Goal: Information Seeking & Learning: Learn about a topic

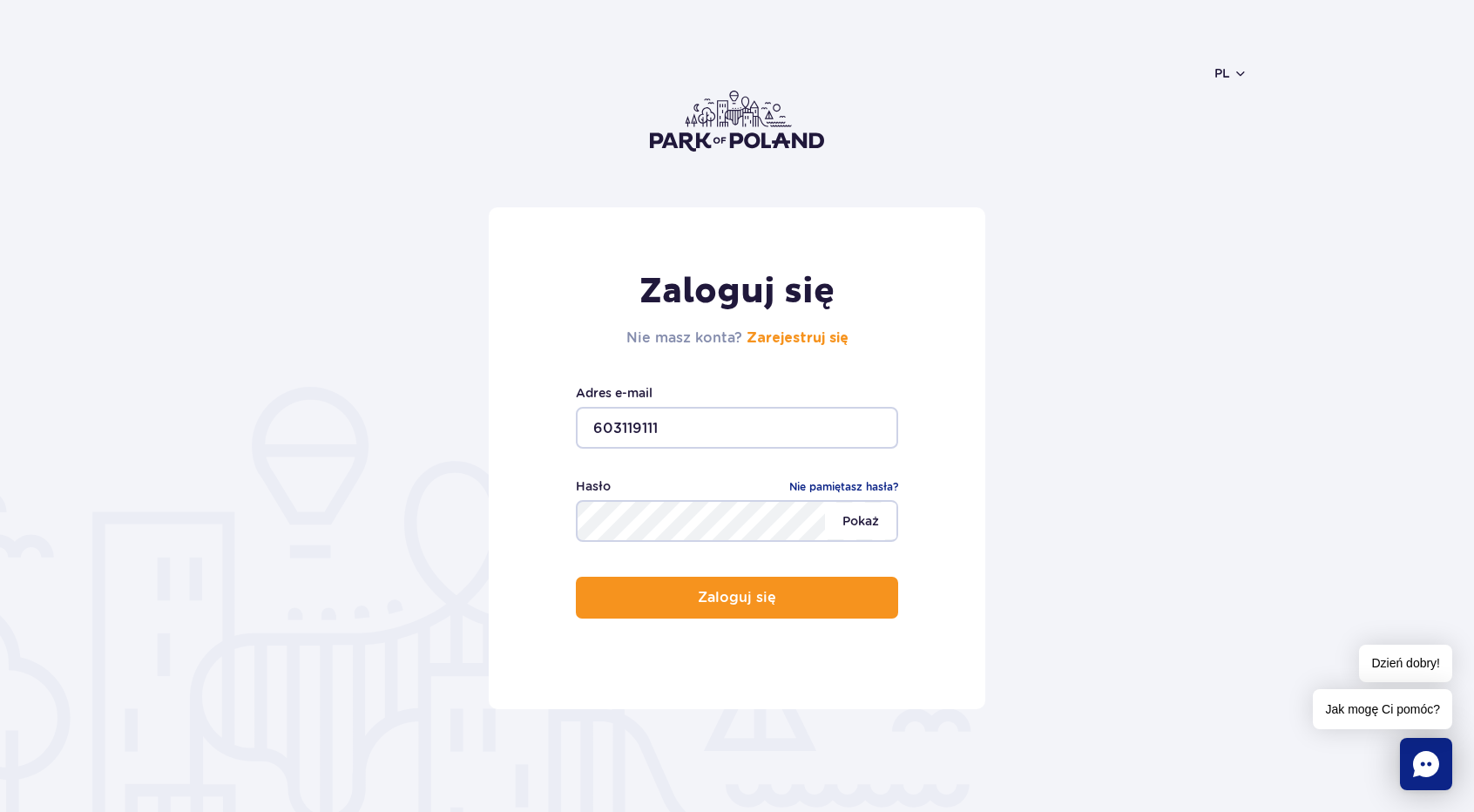
click at [870, 529] on span "Pokaż" at bounding box center [860, 521] width 71 height 37
click at [691, 433] on input "603119111" at bounding box center [736, 427] width 322 height 42
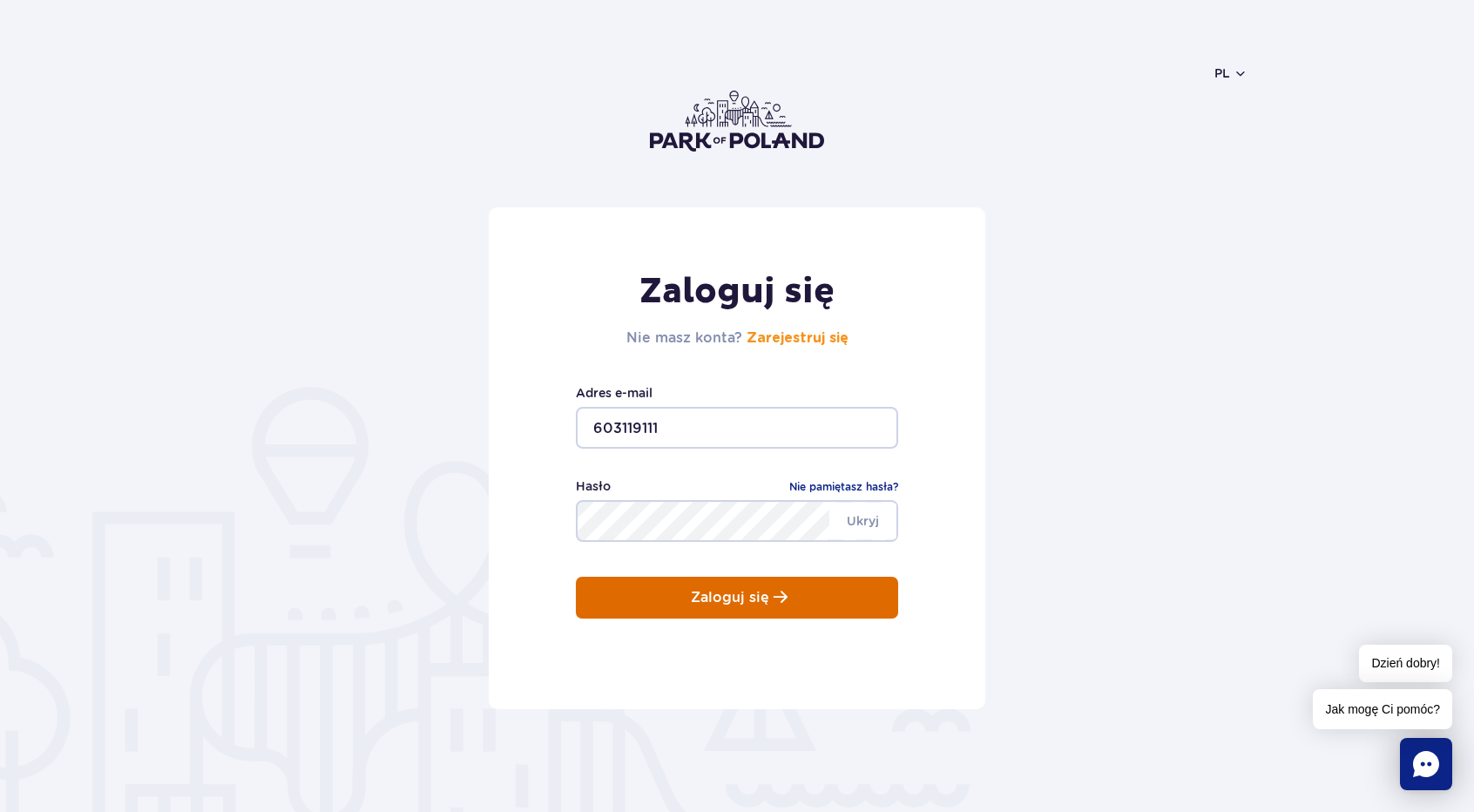
click at [750, 602] on p "Zaloguj się" at bounding box center [730, 598] width 79 height 16
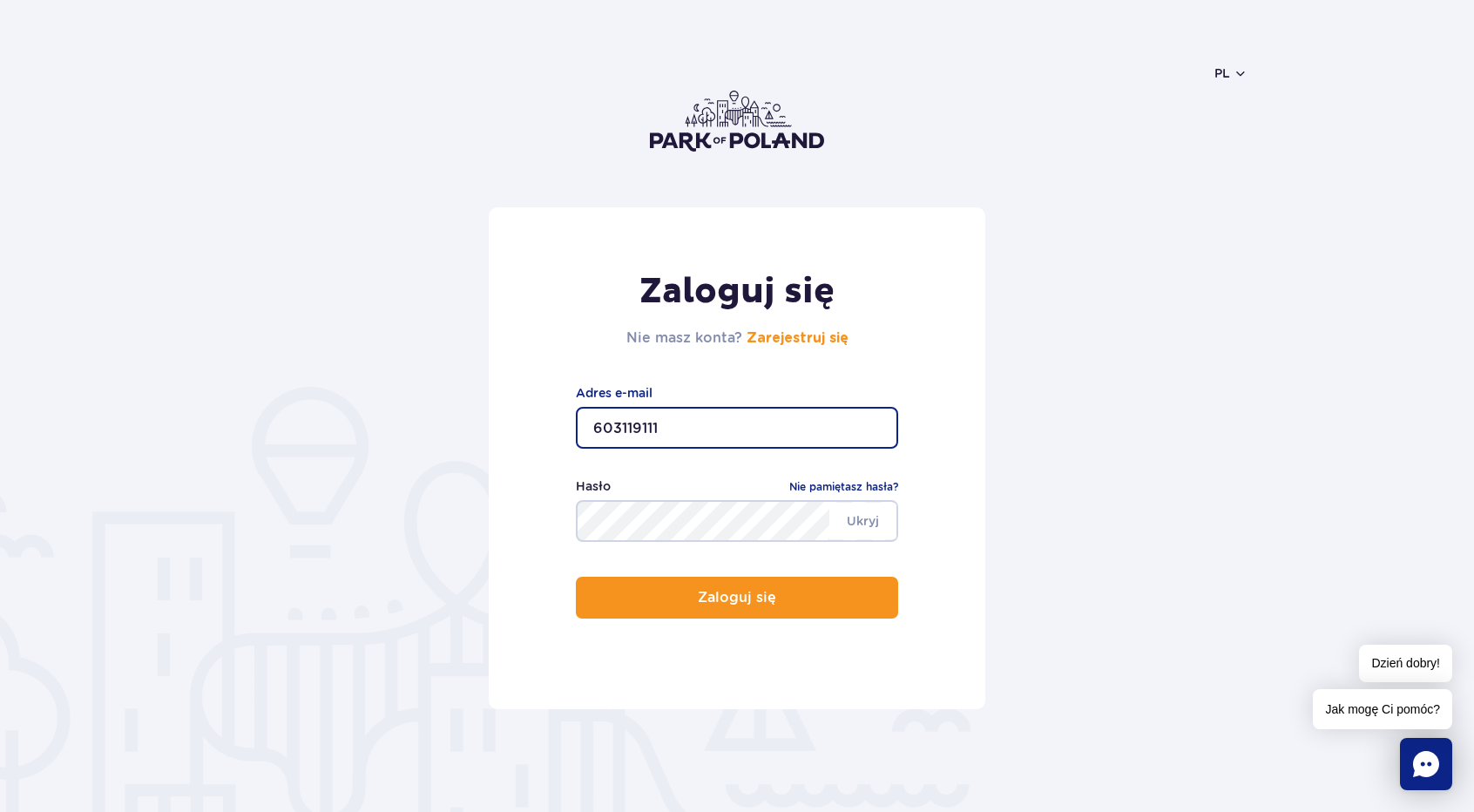
drag, startPoint x: 669, startPoint y: 423, endPoint x: 573, endPoint y: 432, distance: 96.4
click at [573, 432] on div "Zaloguj się Nie masz konta? Zarejestruj się 603119111 Adres e-mail Ukryj Hasło …" at bounding box center [737, 458] width 497 height 502
type input "z"
click at [1197, 151] on header "pl PL EN UA" at bounding box center [737, 121] width 1020 height 172
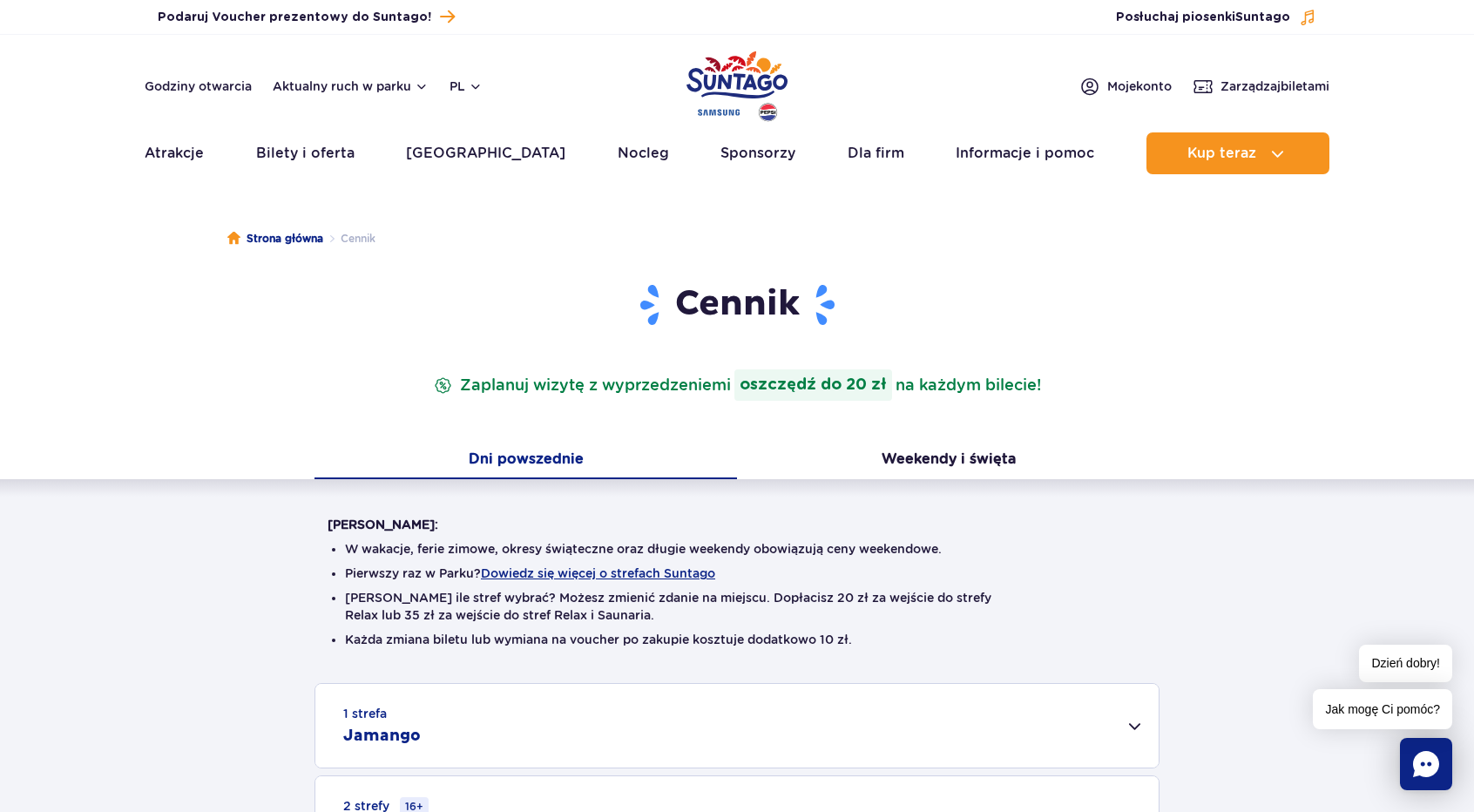
click at [523, 455] on button "Dni powszednie" at bounding box center [525, 460] width 423 height 37
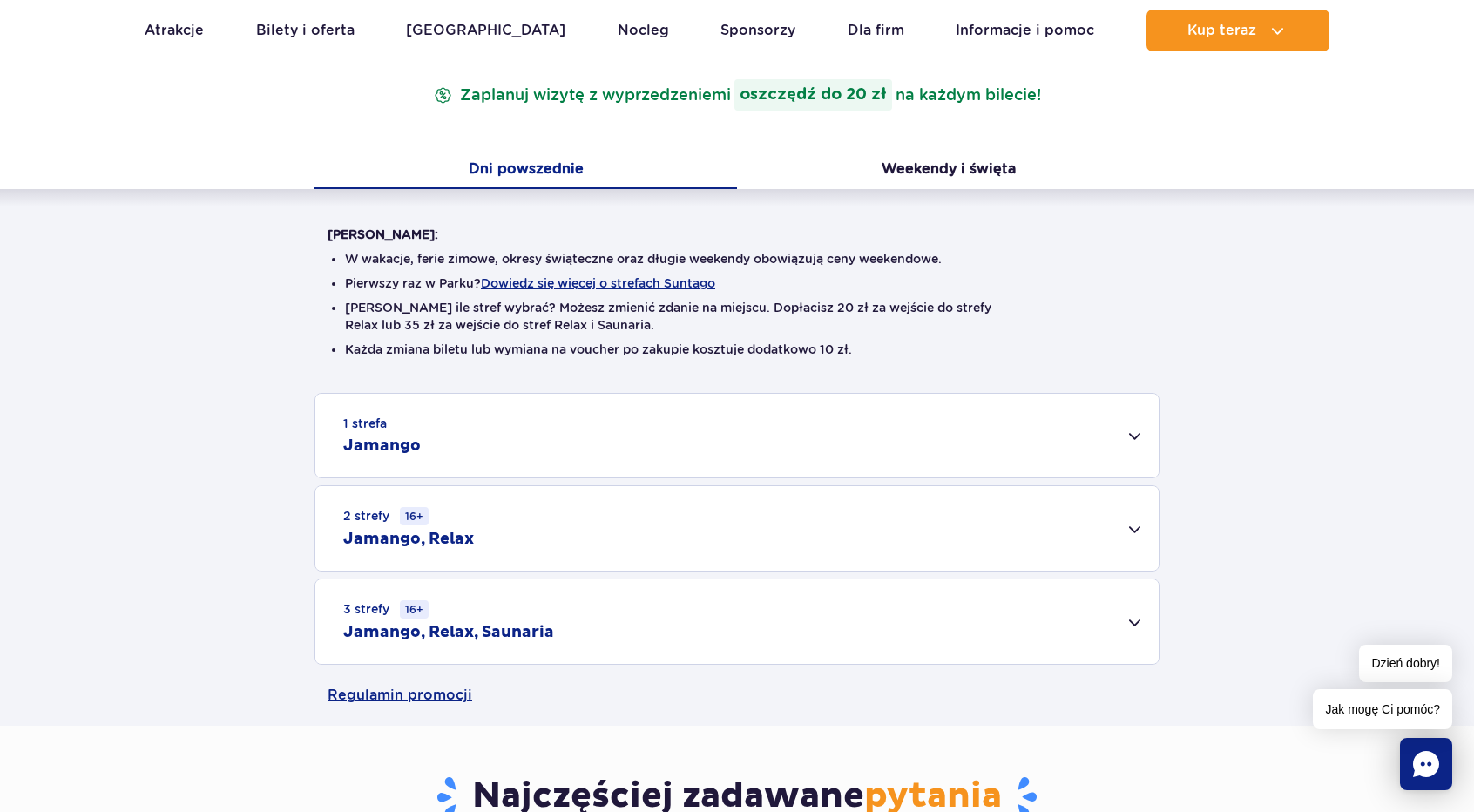
click at [376, 439] on h2 "Jamango" at bounding box center [381, 445] width 78 height 21
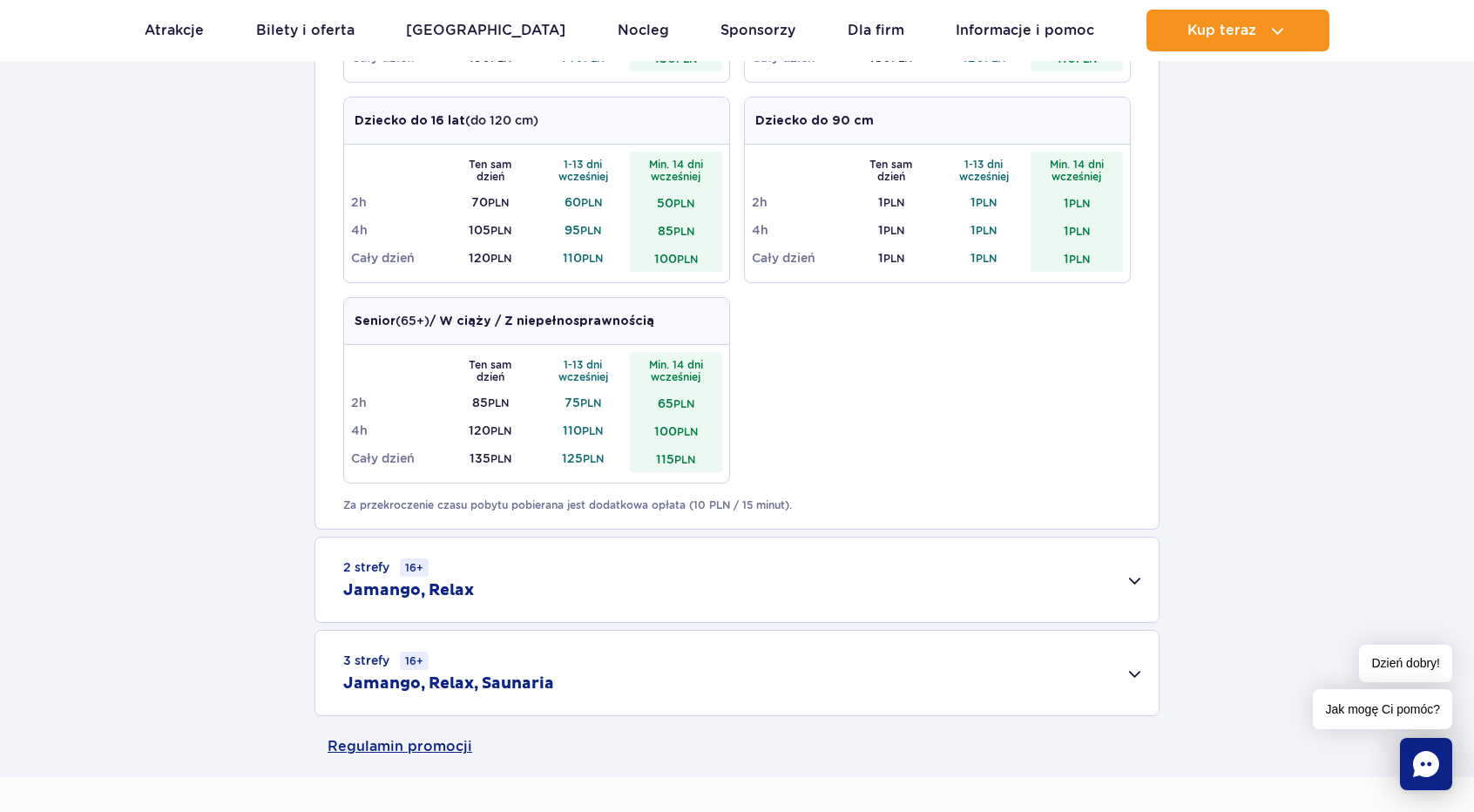
scroll to position [1161, 0]
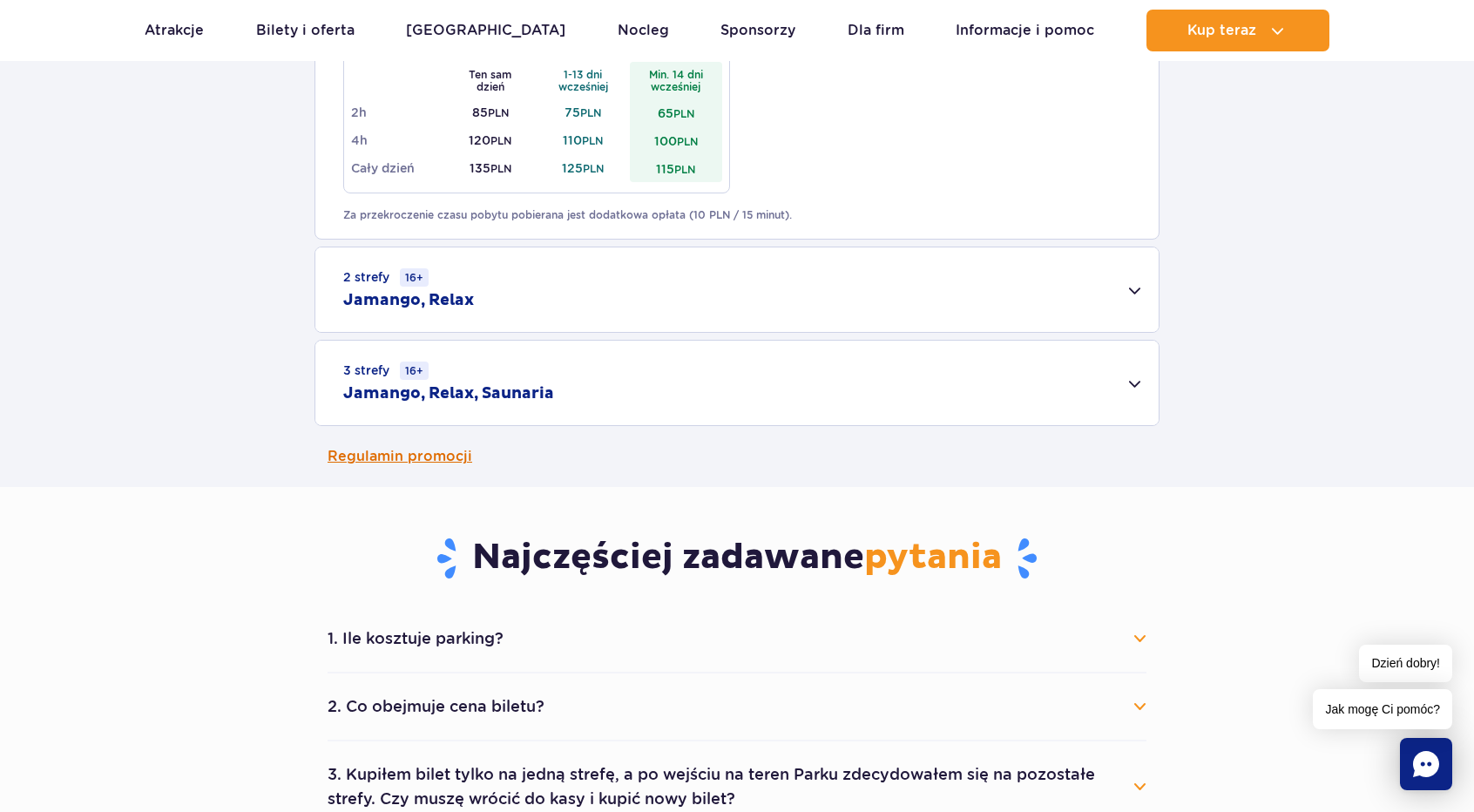
click at [427, 456] on link "Regulamin promocji" at bounding box center [737, 456] width 818 height 61
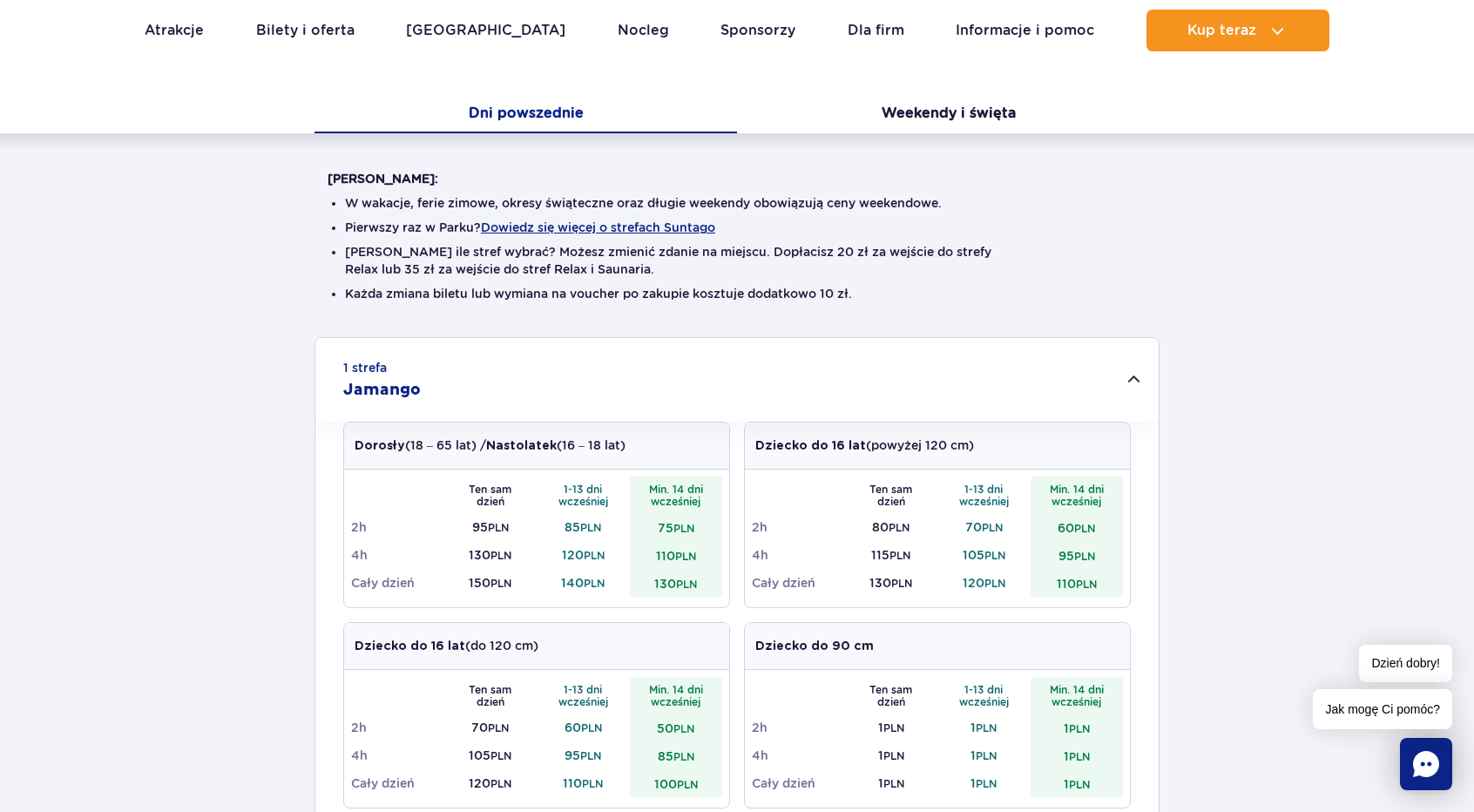
scroll to position [290, 0]
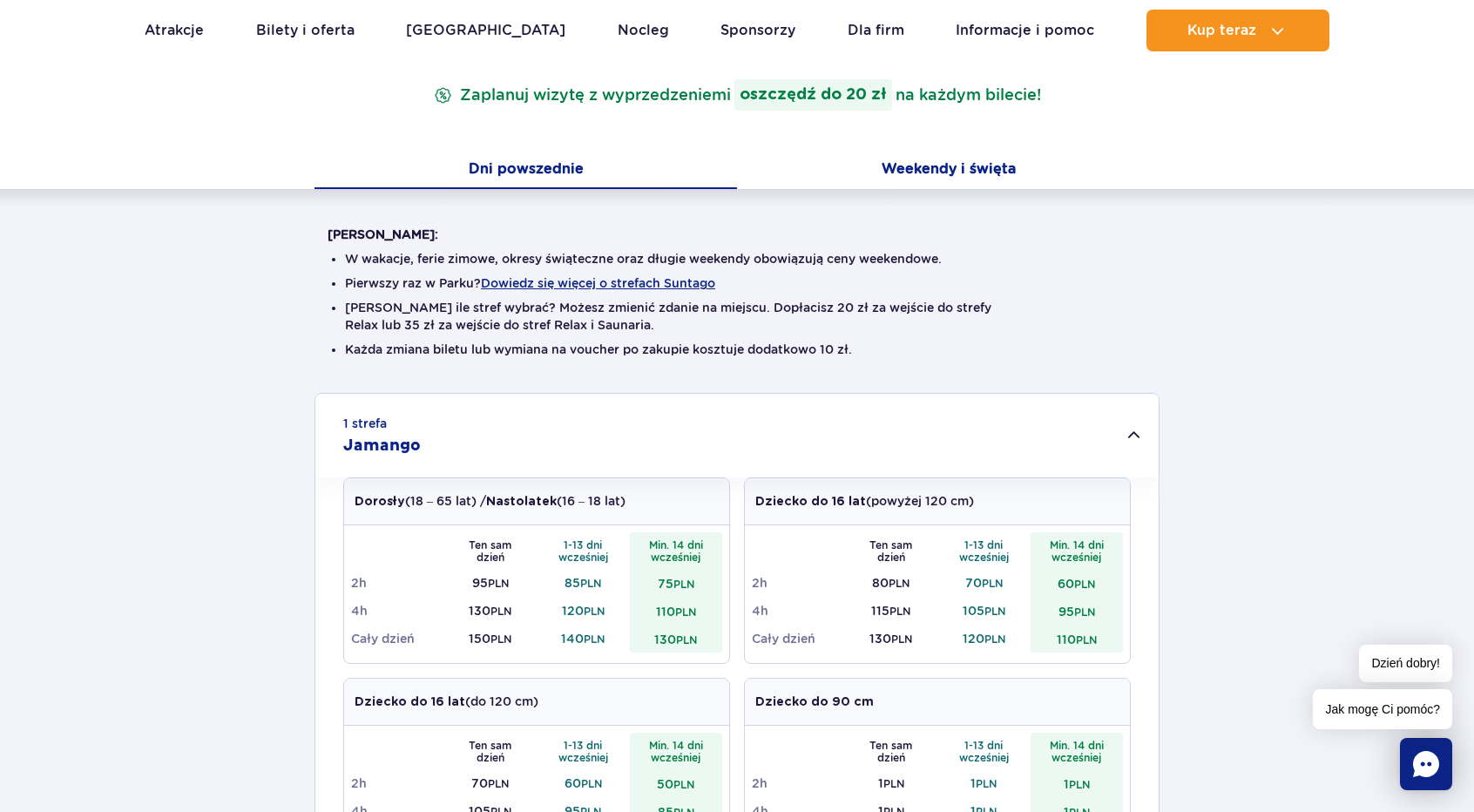
click at [944, 173] on button "Weekendy i święta" at bounding box center [948, 171] width 423 height 37
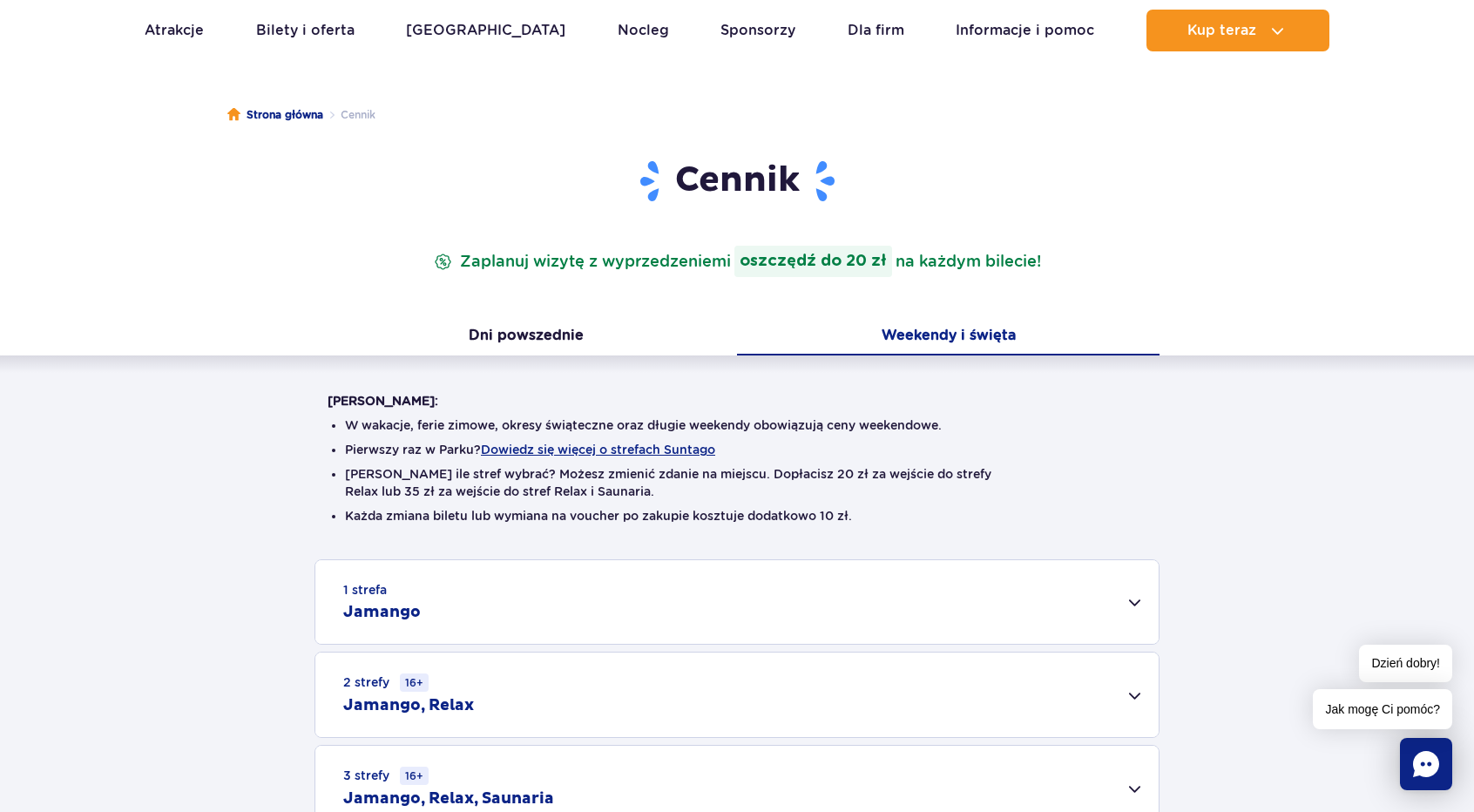
scroll to position [0, 0]
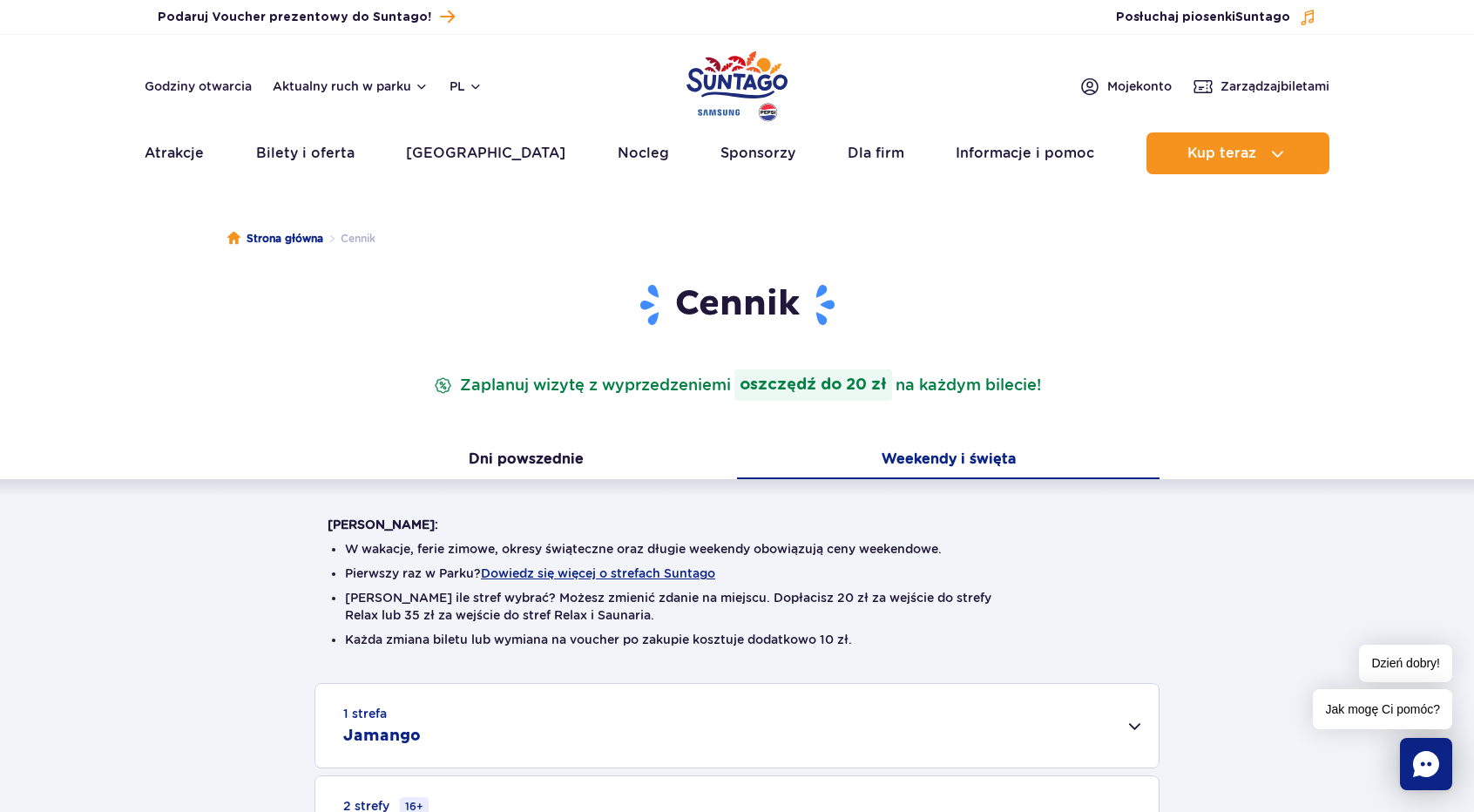
click at [911, 452] on button "Weekendy i święta" at bounding box center [948, 460] width 423 height 37
click at [537, 464] on button "Dni powszednie" at bounding box center [525, 460] width 423 height 37
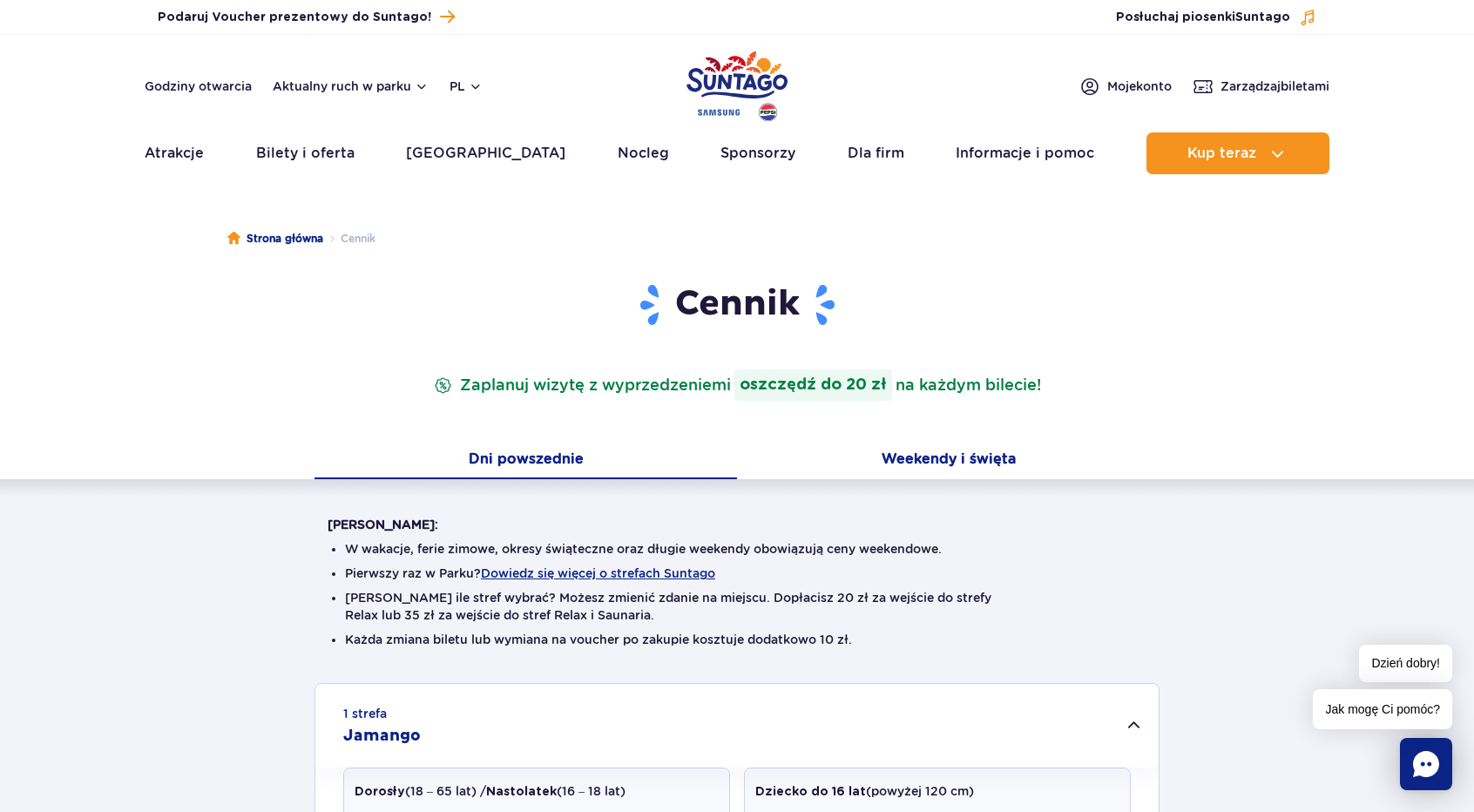
click at [932, 452] on button "Weekendy i święta" at bounding box center [948, 460] width 423 height 37
